Goal: Find specific page/section: Find specific page/section

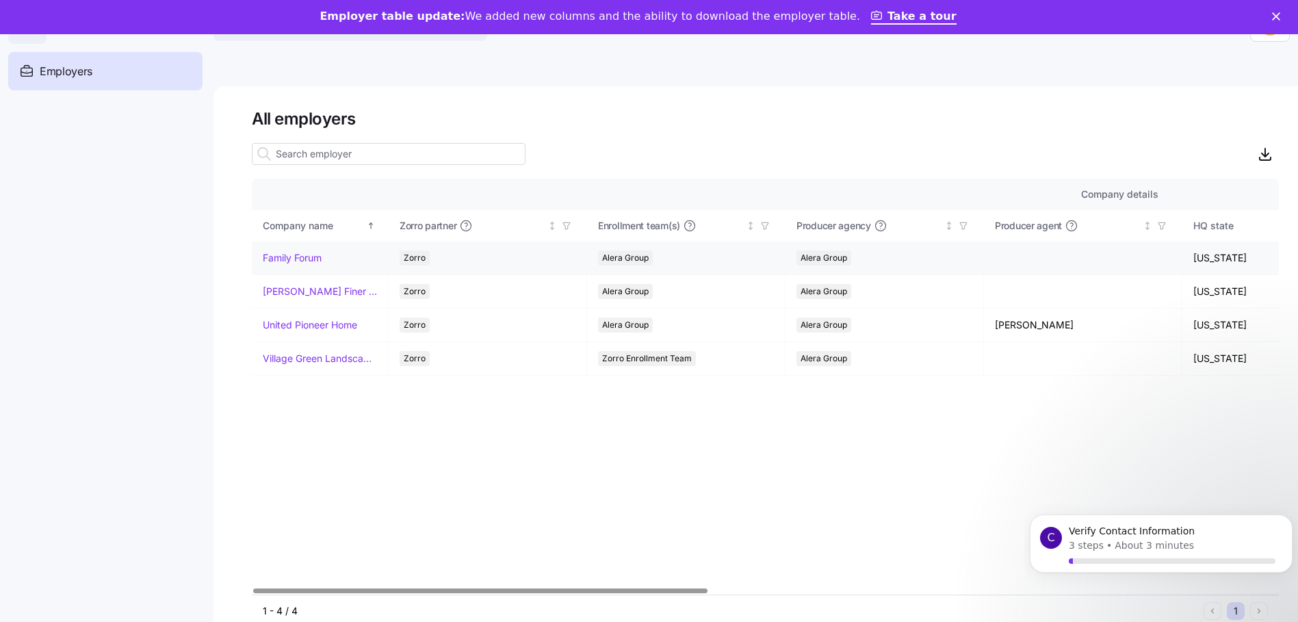
click at [299, 252] on link "Family Forum" at bounding box center [292, 258] width 59 height 14
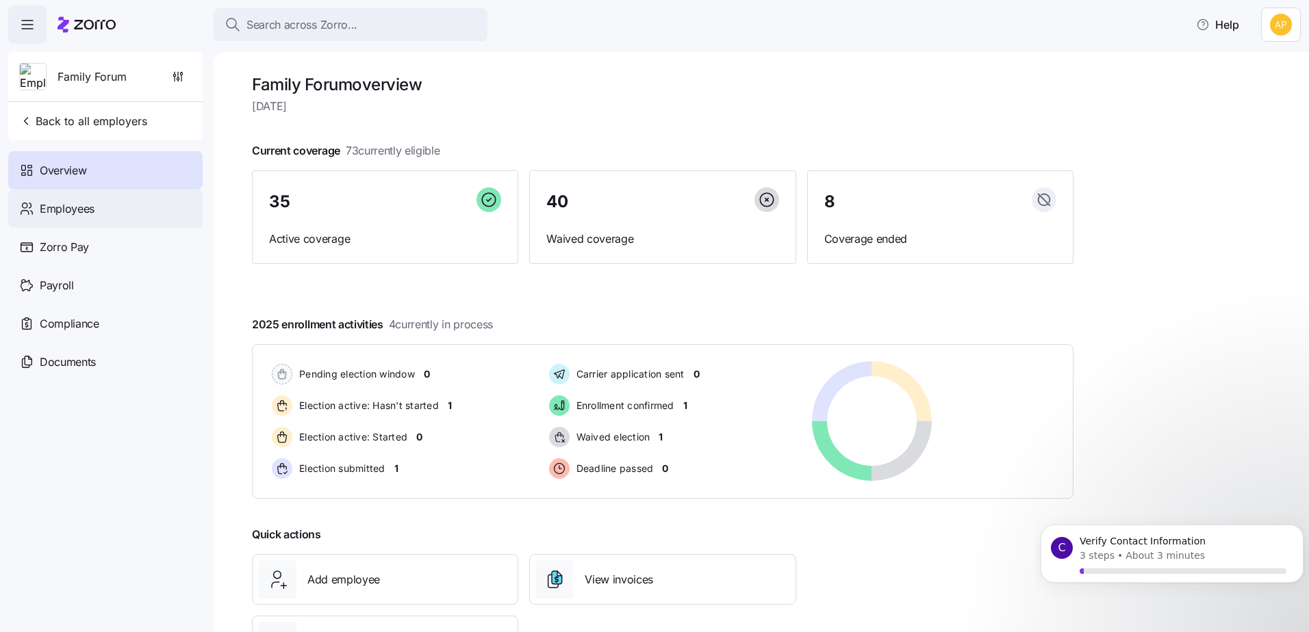
click at [110, 212] on div "Employees" at bounding box center [105, 209] width 194 height 38
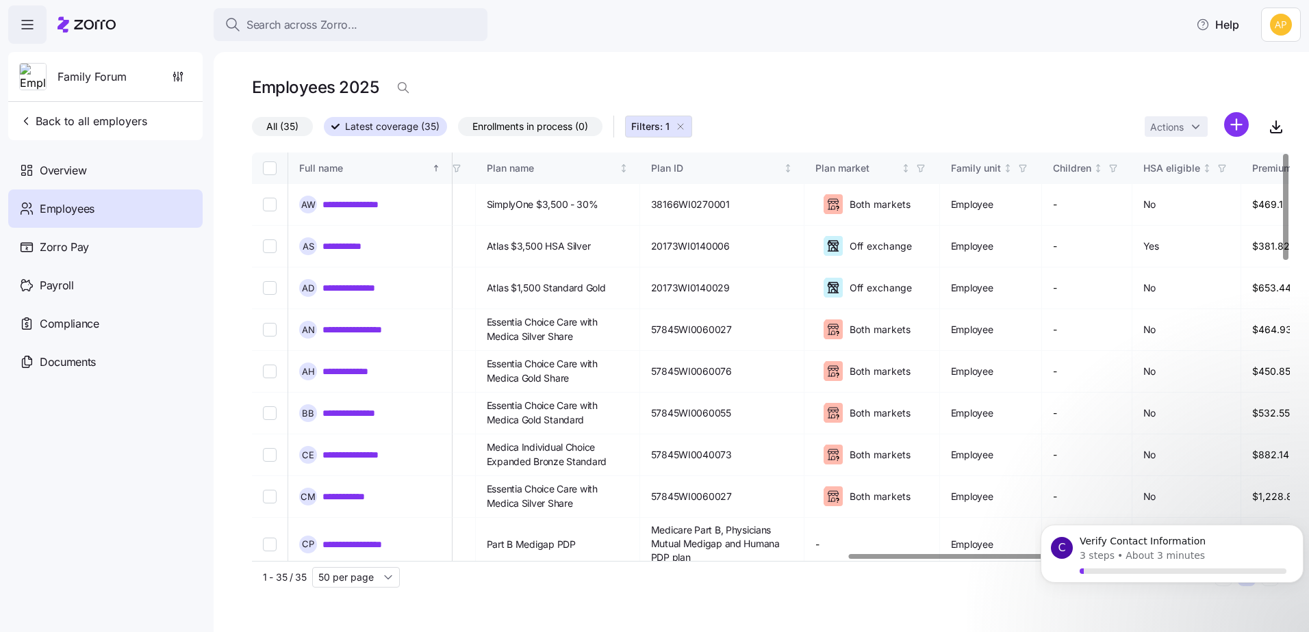
scroll to position [0, 2477]
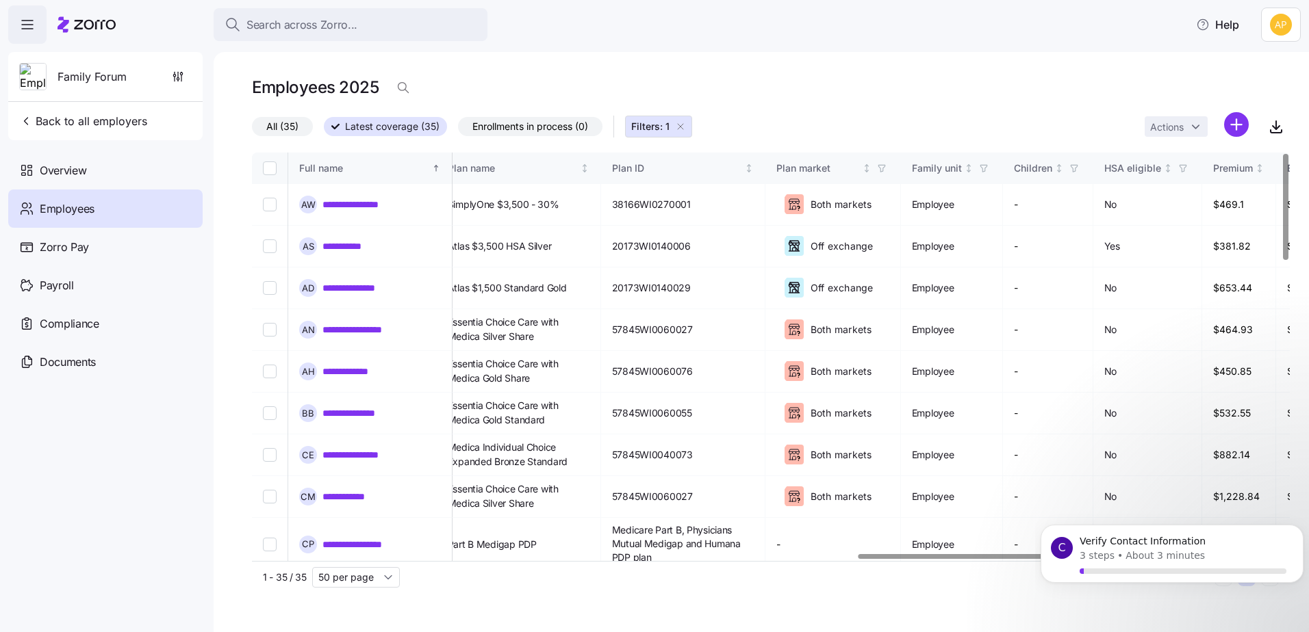
click at [1085, 559] on div at bounding box center [984, 556] width 253 height 5
click at [1106, 548] on div "Verify Contact Information" at bounding box center [1182, 542] width 211 height 18
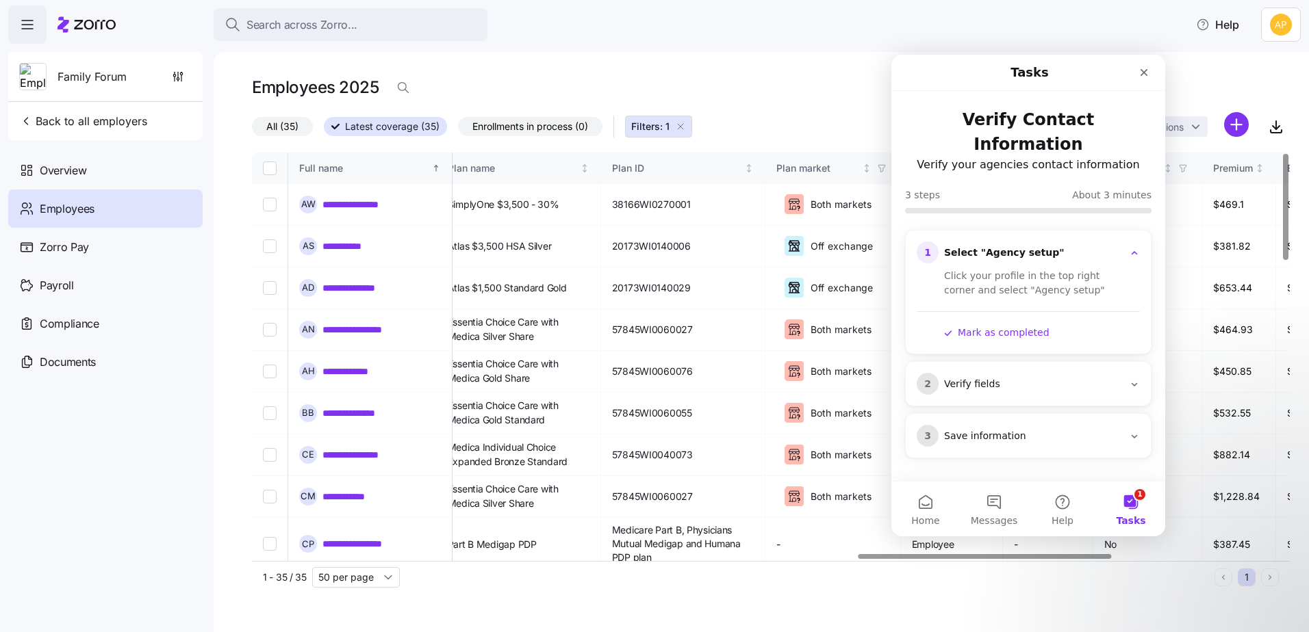
scroll to position [0, 0]
click at [1135, 74] on div "Close" at bounding box center [1143, 72] width 25 height 25
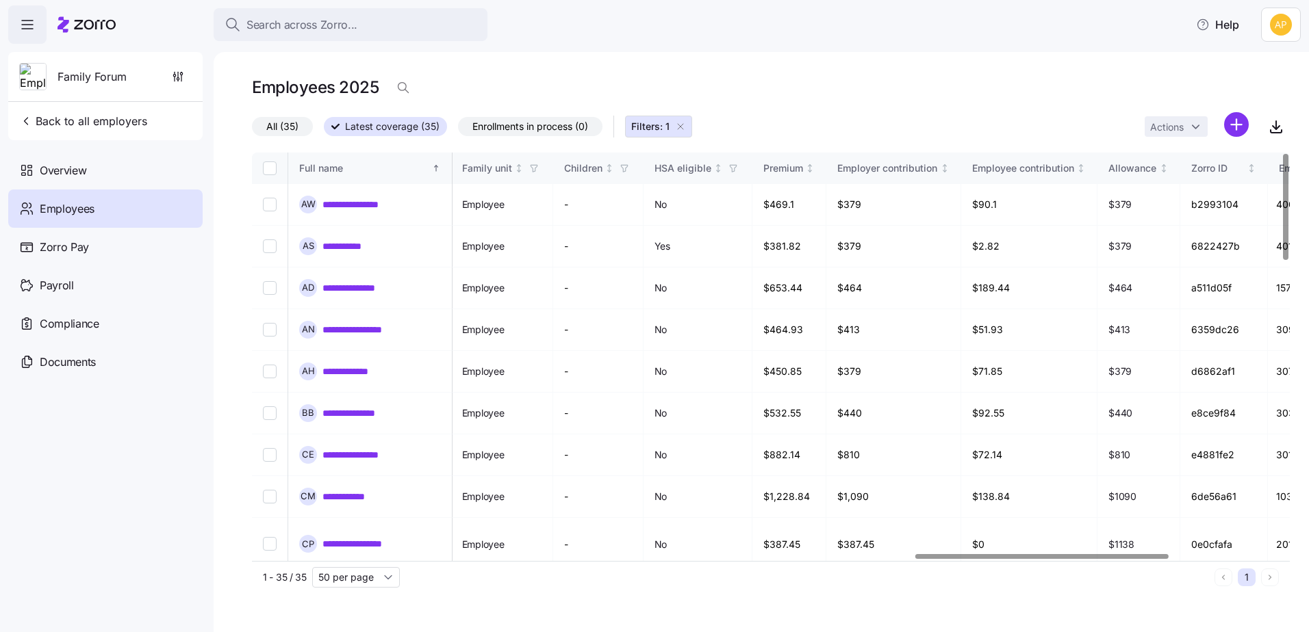
scroll to position [0, 3169]
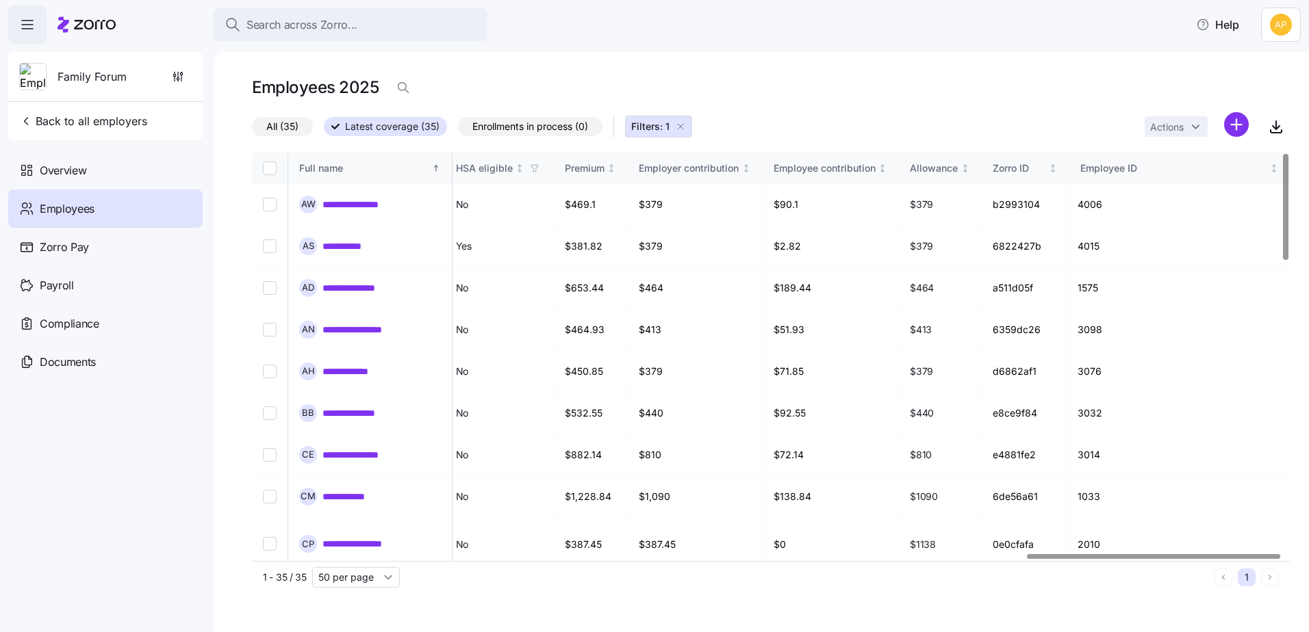
click at [1280, 559] on div at bounding box center [1153, 556] width 253 height 5
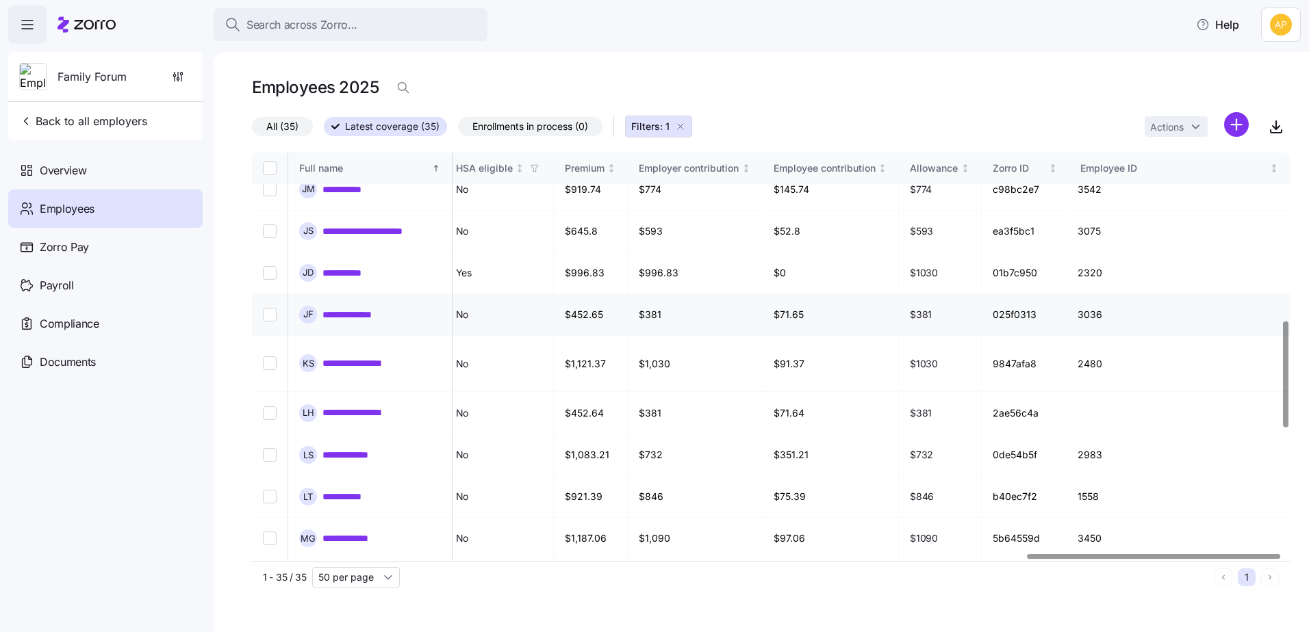
scroll to position [645, 3169]
